Goal: Task Accomplishment & Management: Manage account settings

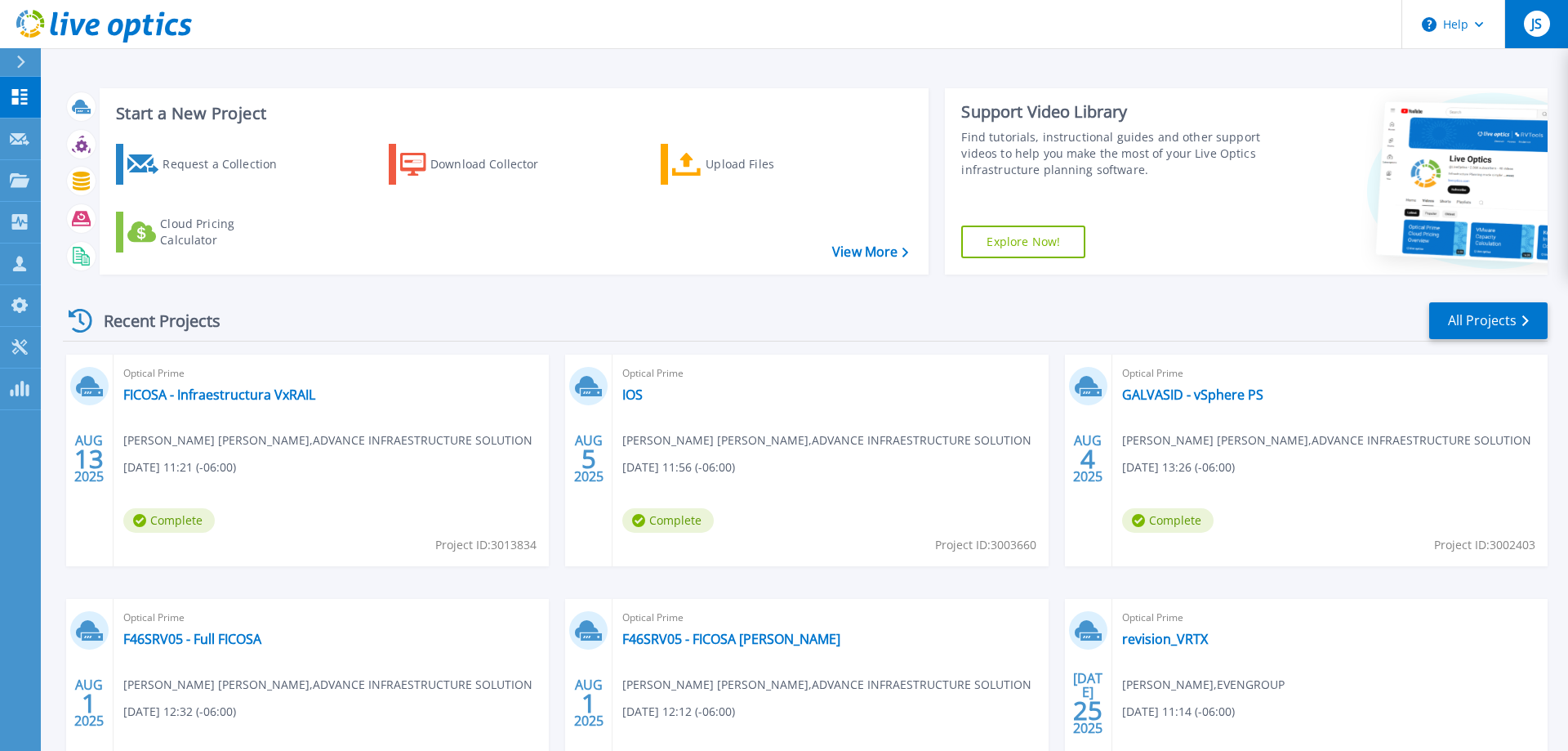
click at [1526, 20] on div "JS" at bounding box center [1537, 24] width 26 height 26
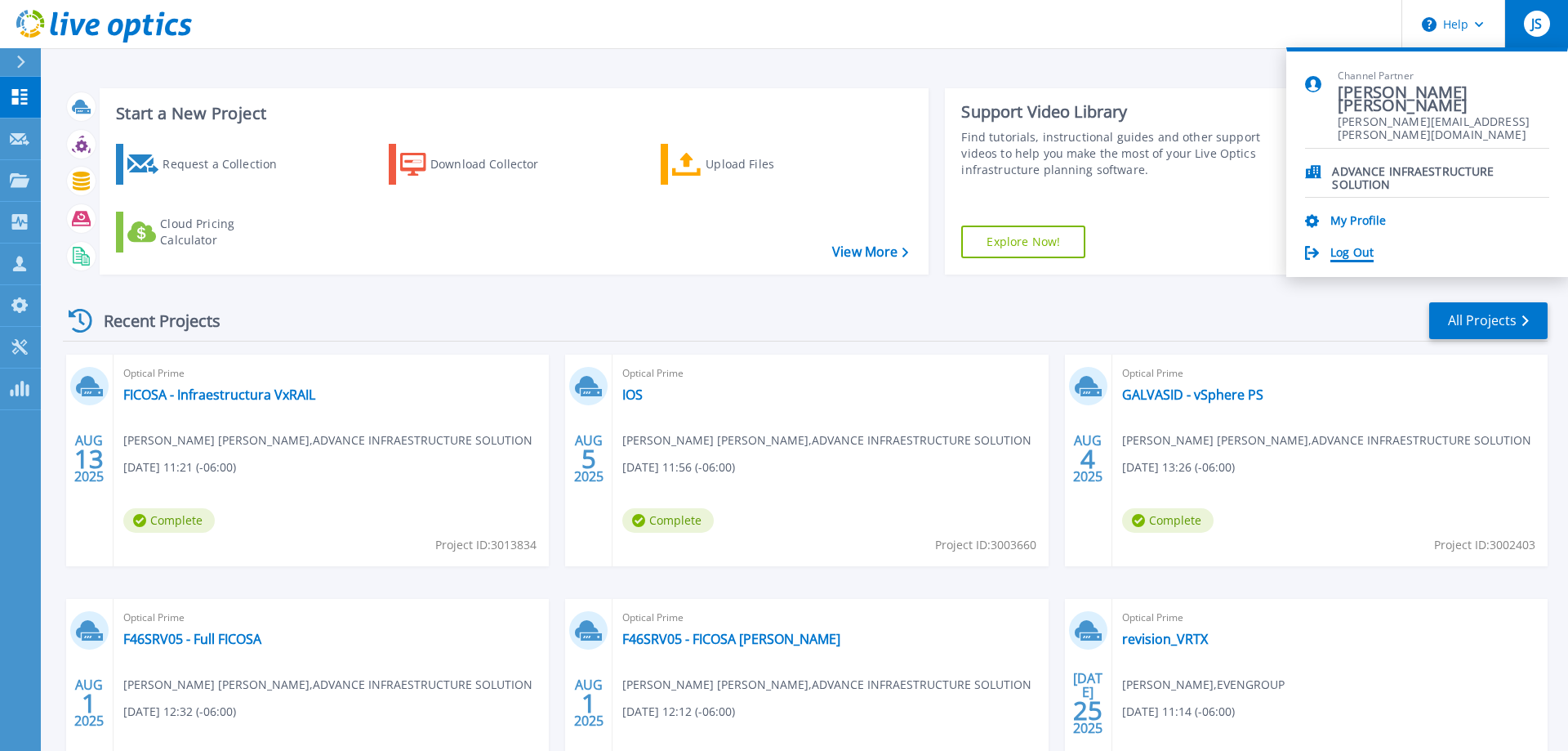
click at [1345, 249] on link "Log Out" at bounding box center [1351, 254] width 43 height 16
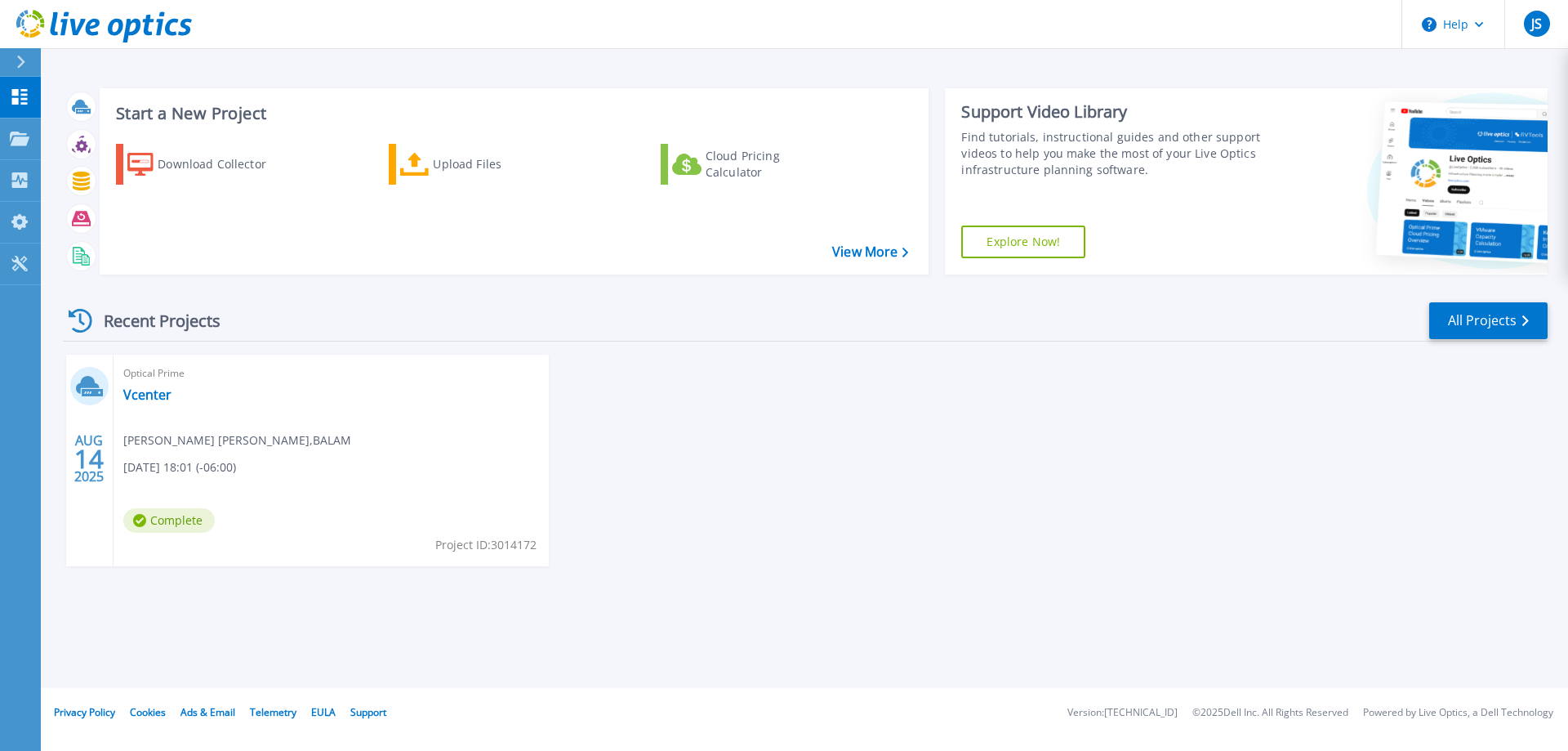
click at [110, 391] on div "[DATE]" at bounding box center [89, 460] width 47 height 212
click at [132, 391] on link "Vcenter" at bounding box center [147, 394] width 48 height 16
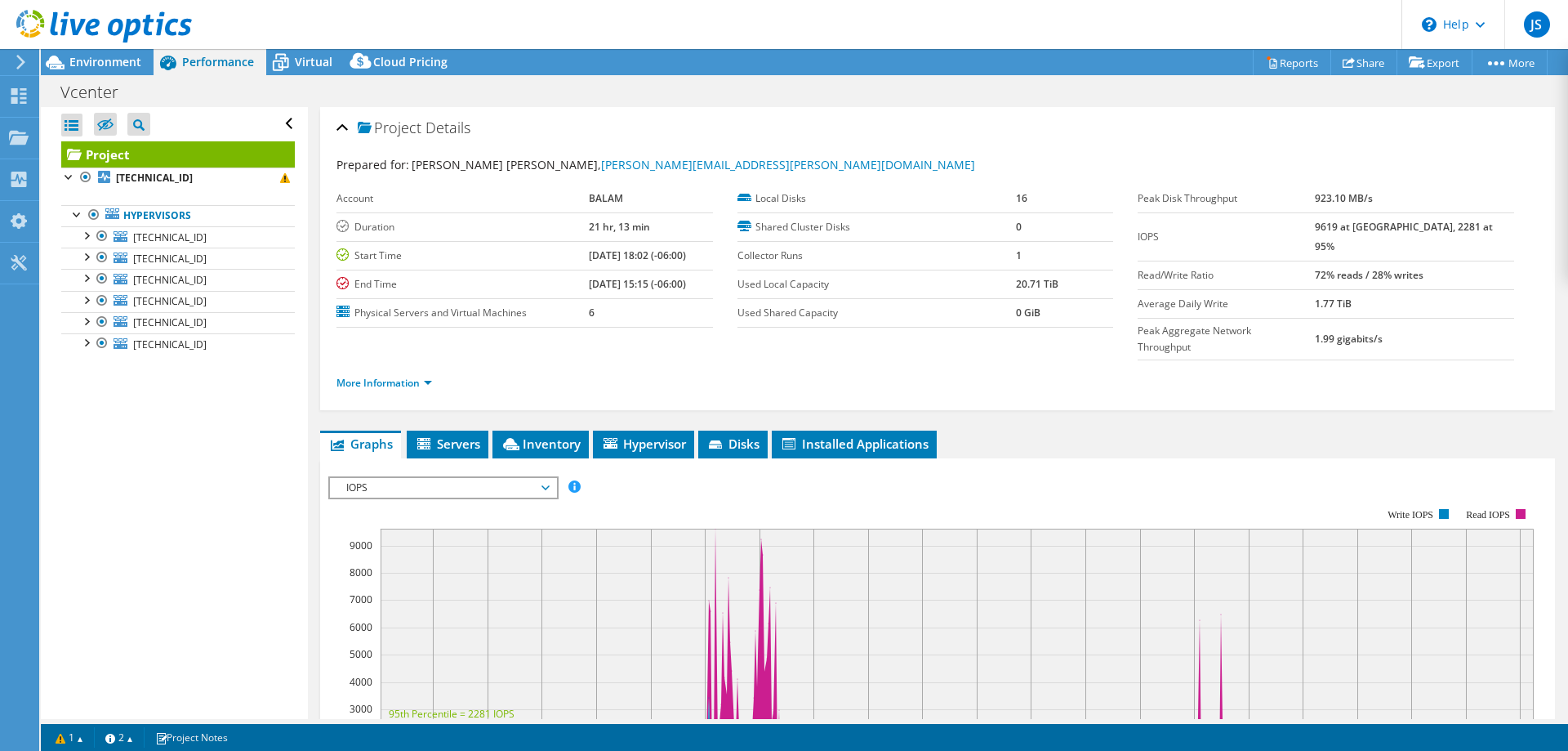
select select "USD"
